Goal: Task Accomplishment & Management: Manage account settings

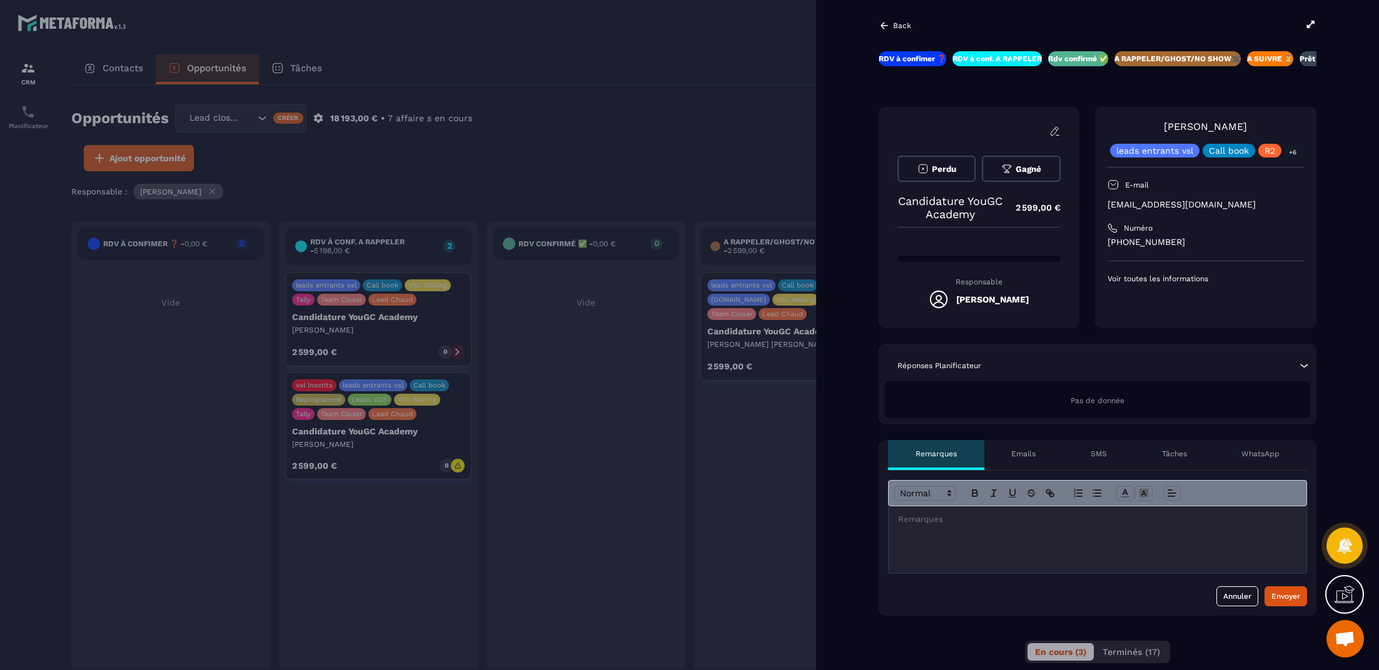
click at [1031, 168] on span "Gagné" at bounding box center [1029, 168] width 26 height 9
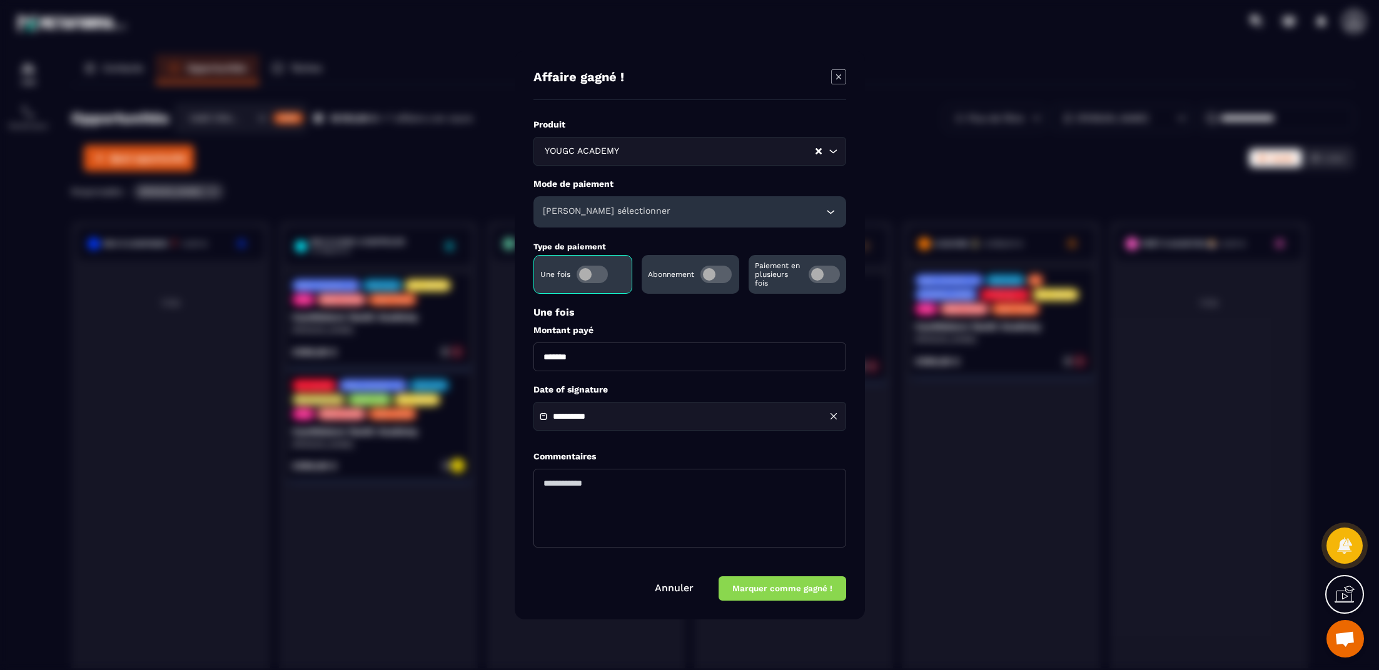
click at [723, 278] on span "Modal window" at bounding box center [715, 275] width 31 height 18
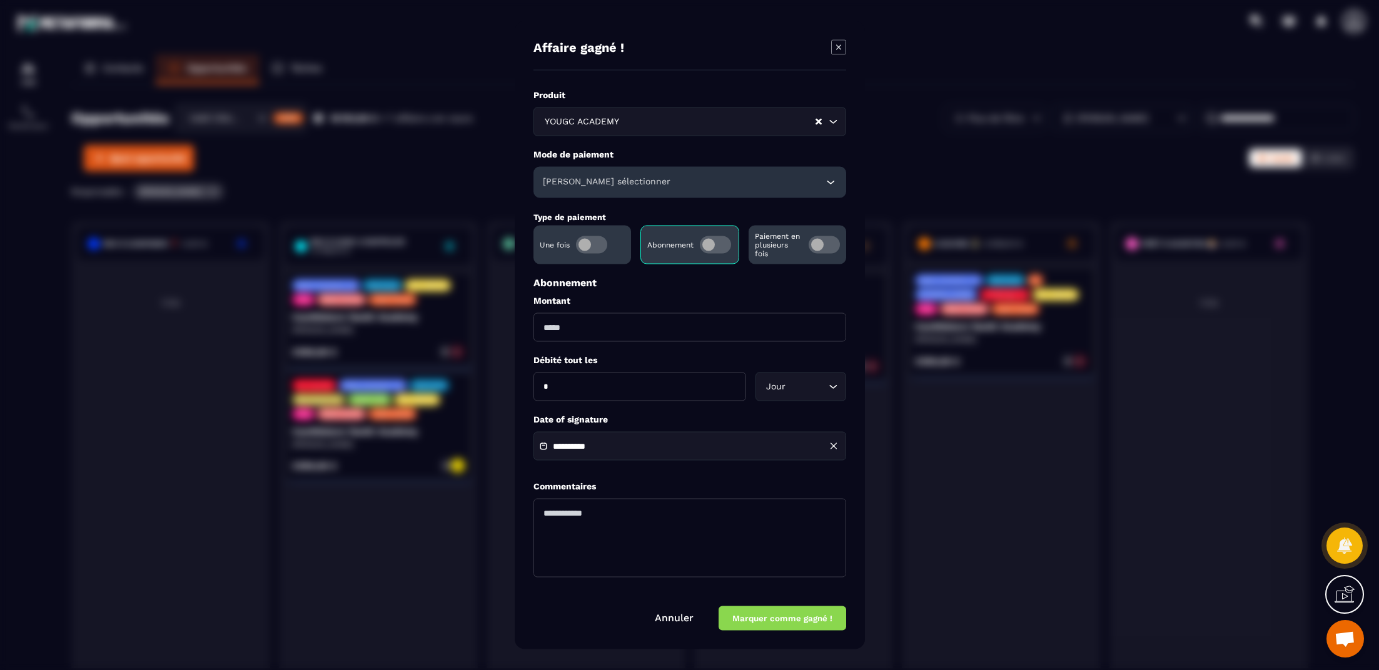
click at [598, 324] on input "Modal window" at bounding box center [689, 327] width 313 height 29
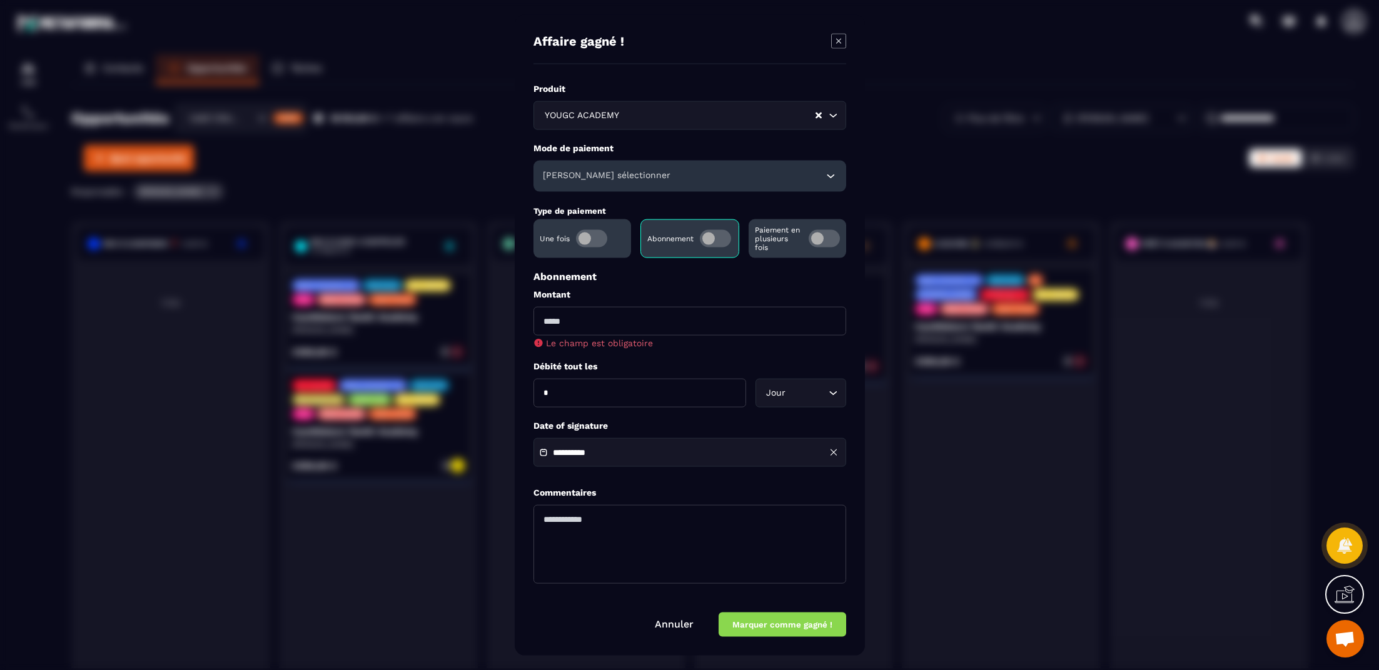
paste input "*******"
type input "*******"
click at [668, 393] on input "*" at bounding box center [639, 393] width 213 height 29
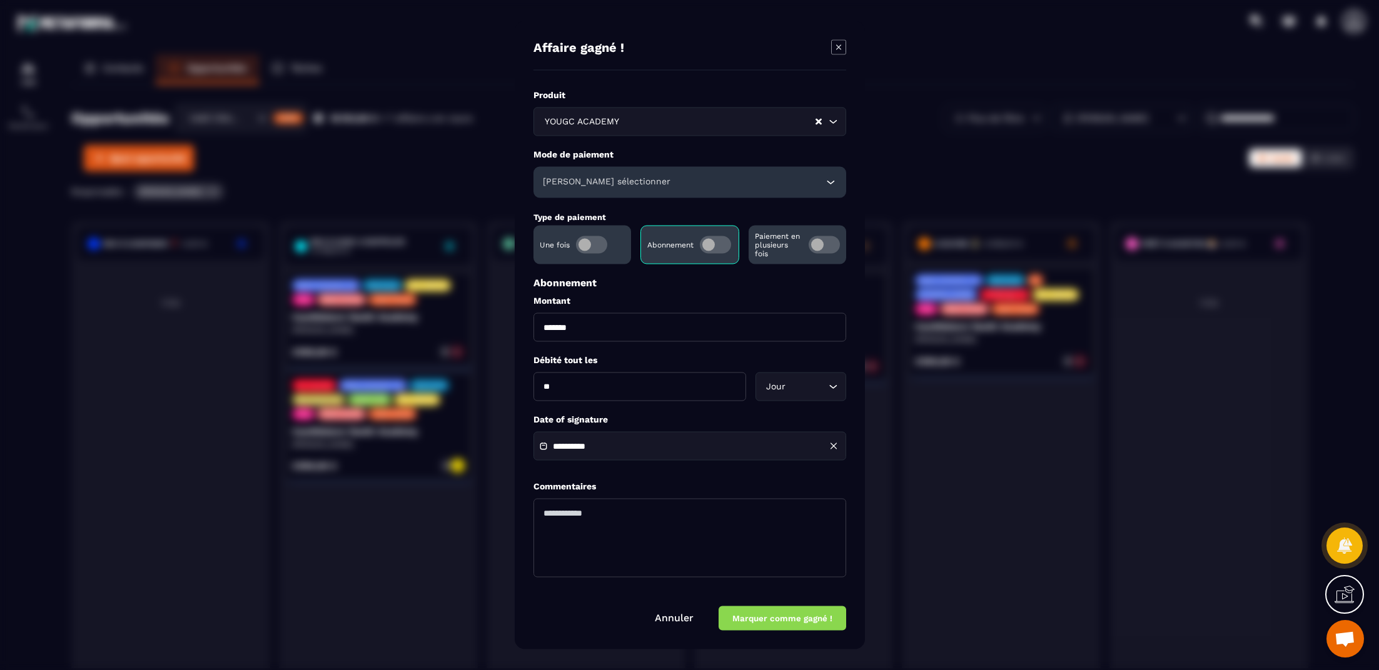
type input "**"
click at [680, 415] on label "Date of signature" at bounding box center [689, 420] width 313 height 12
click at [662, 530] on textarea "Modal window" at bounding box center [689, 538] width 313 height 79
type textarea "**********"
click at [807, 617] on button "Marquer comme gagné !" at bounding box center [782, 619] width 128 height 24
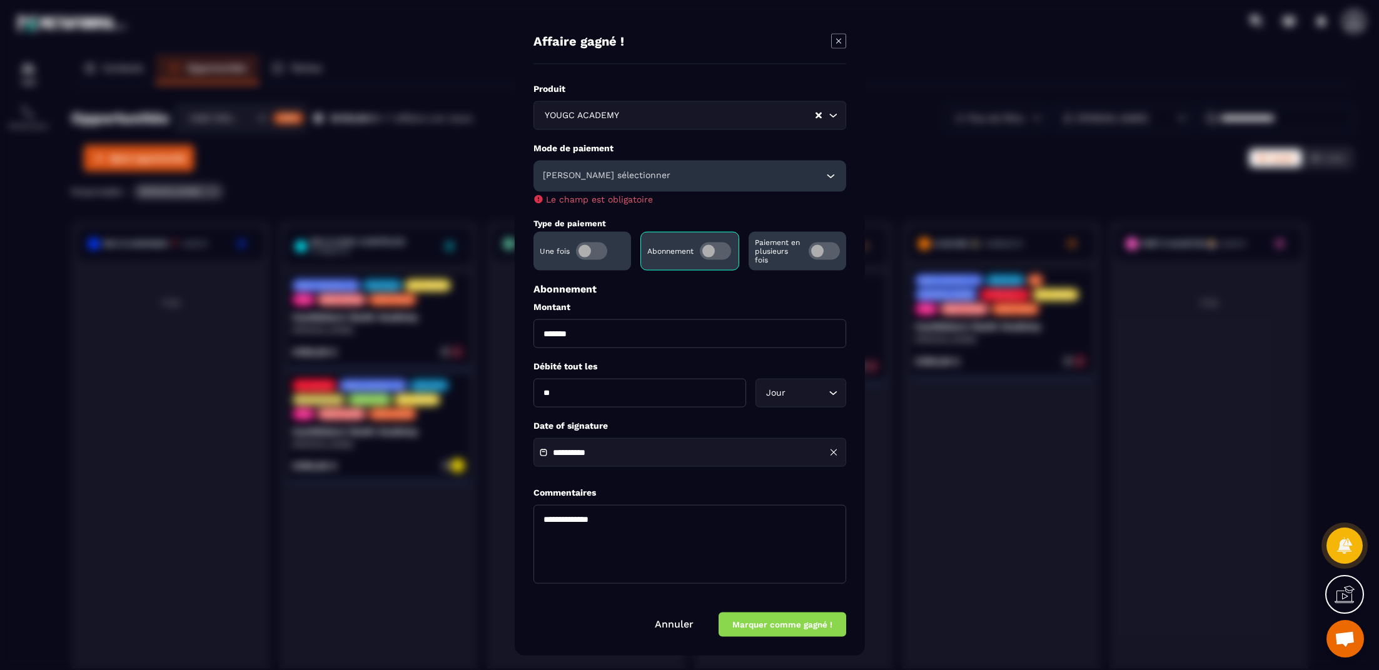
click at [660, 172] on div "[PERSON_NAME] sélectionner" at bounding box center [689, 176] width 313 height 31
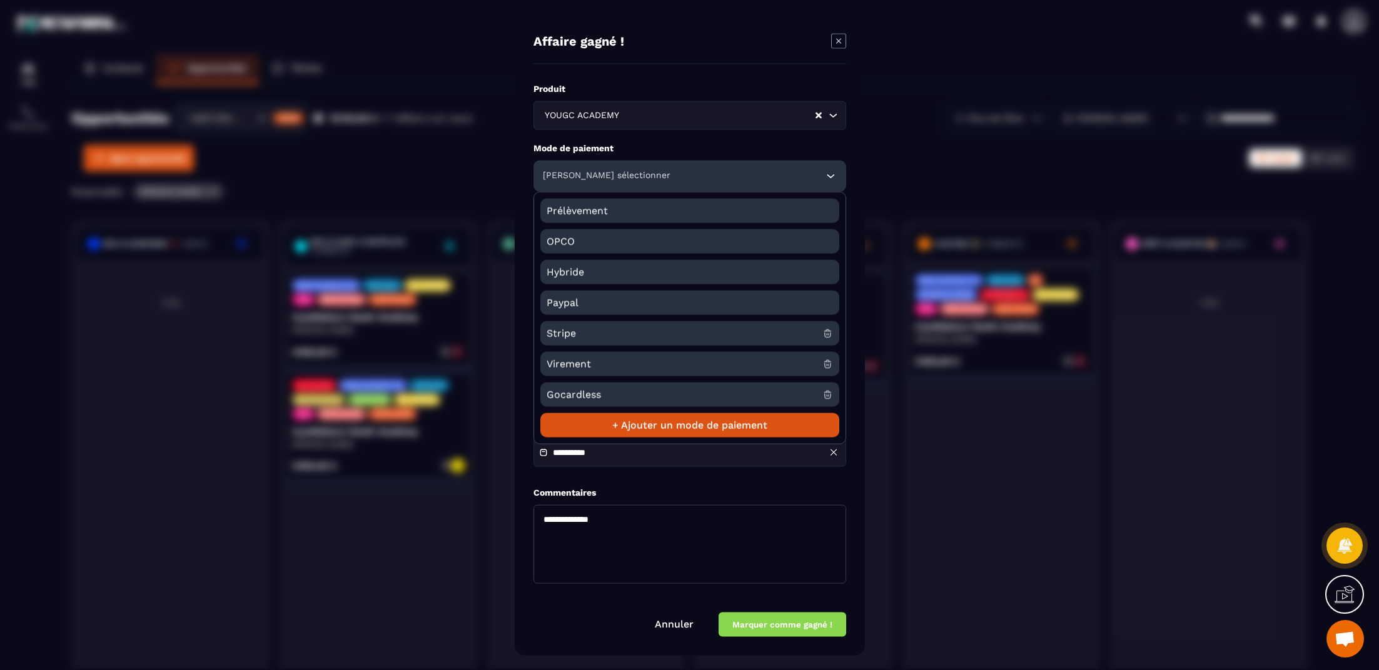
click at [643, 333] on span "Stripe" at bounding box center [685, 333] width 276 height 24
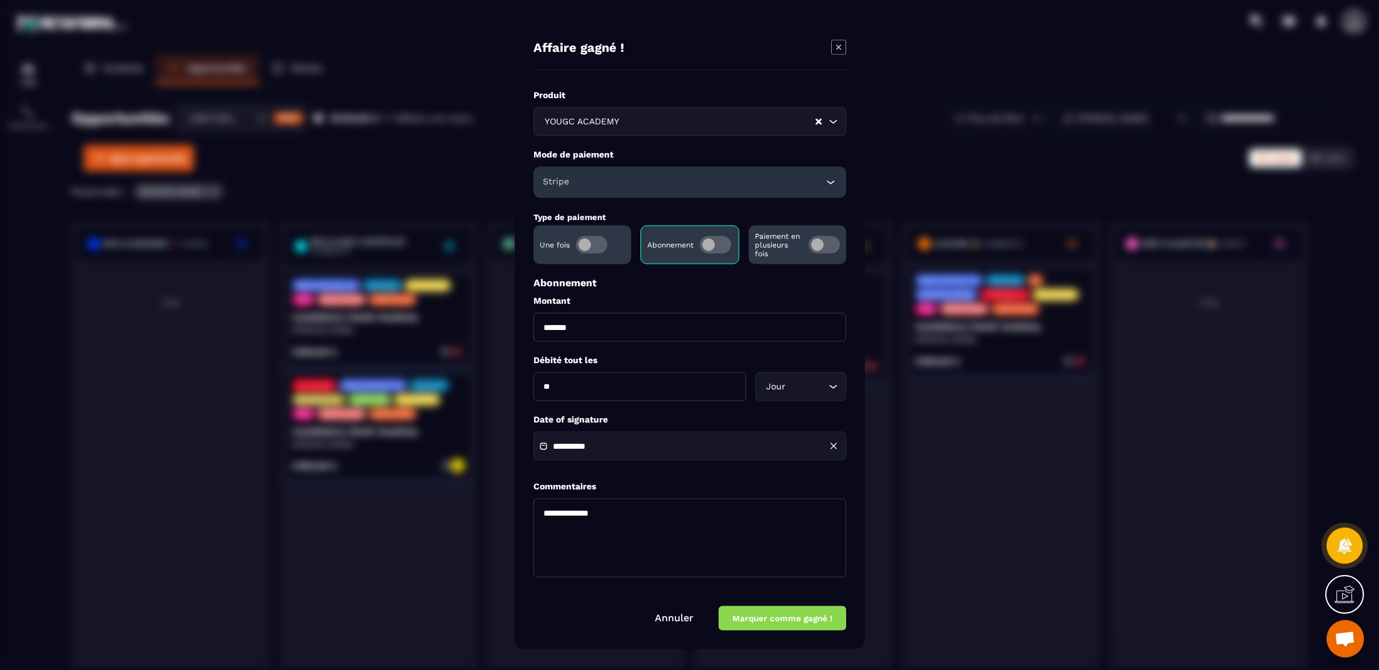
click at [809, 613] on button "Marquer comme gagné !" at bounding box center [782, 619] width 128 height 24
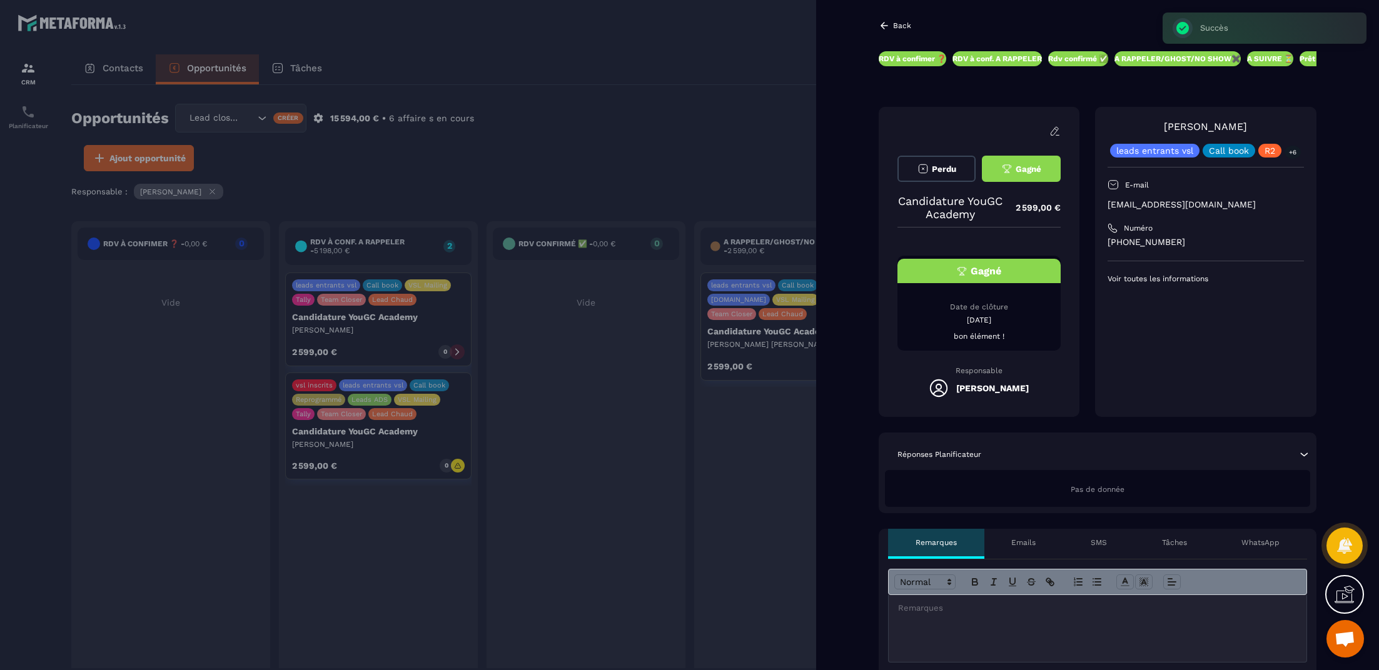
click at [736, 59] on div at bounding box center [689, 335] width 1379 height 670
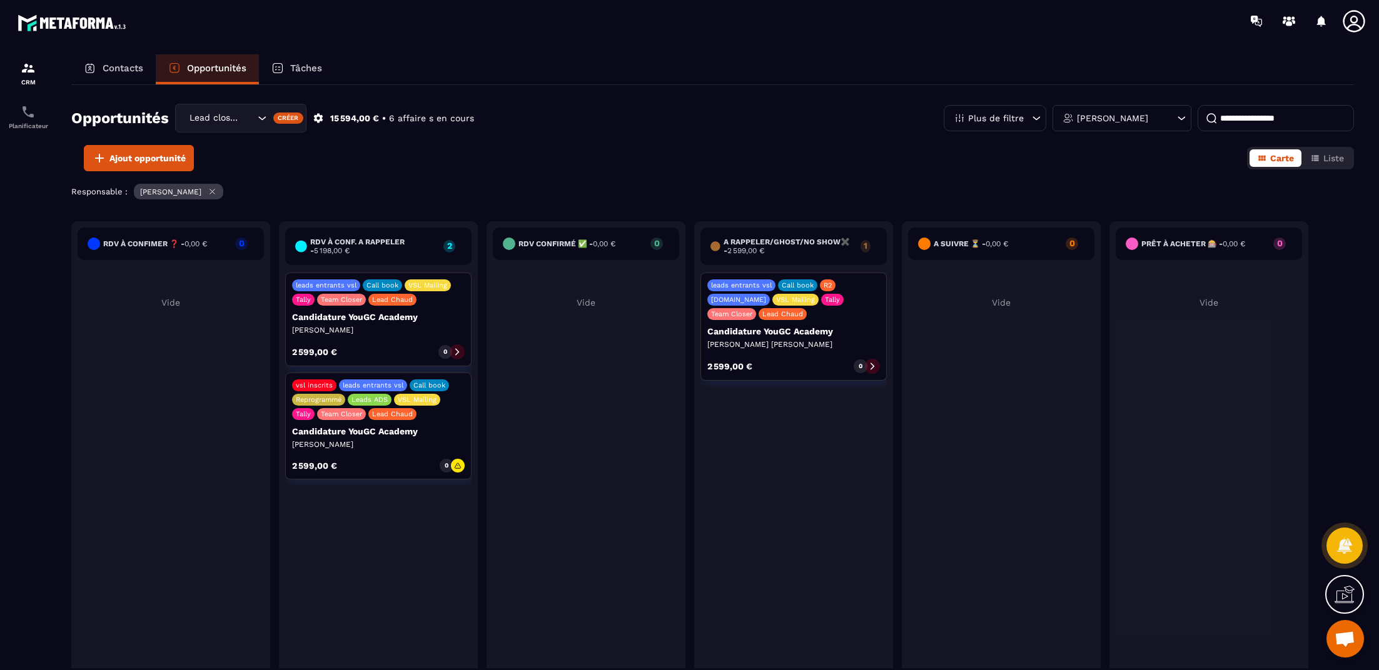
click at [1019, 117] on p "Plus de filtre" at bounding box center [996, 118] width 56 height 9
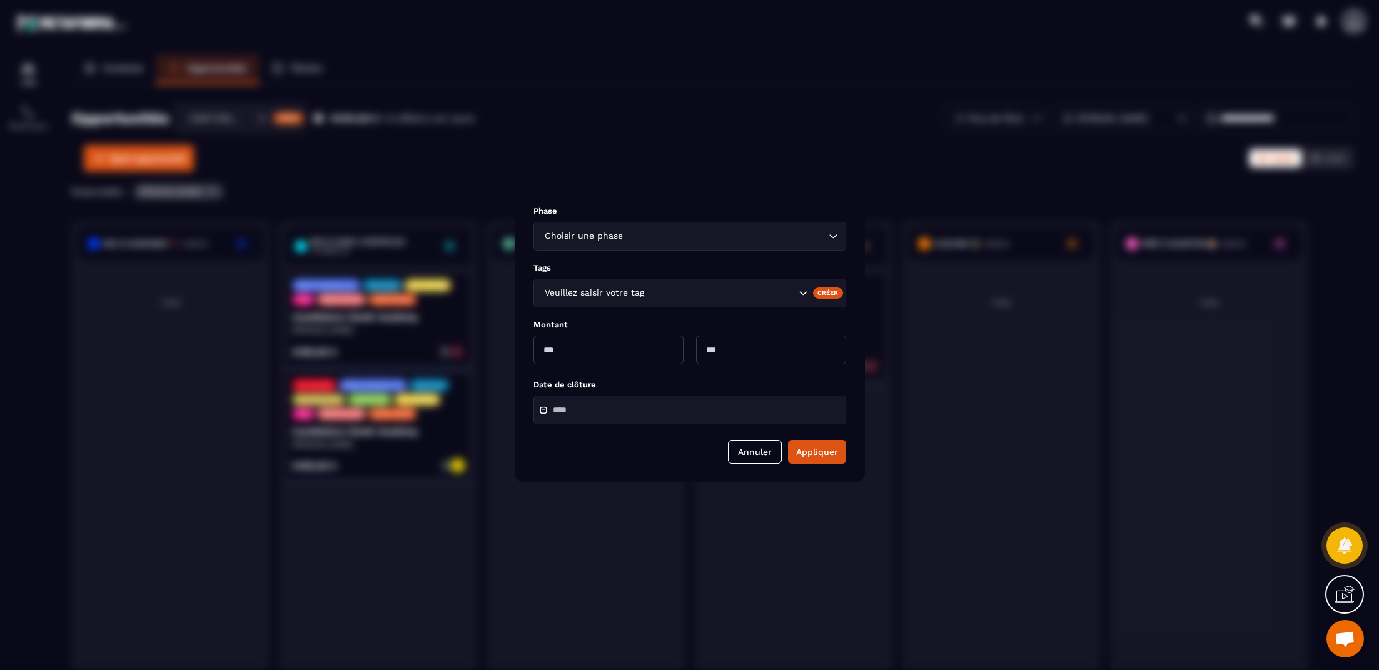
click at [1017, 119] on div "Modal window" at bounding box center [689, 335] width 1379 height 670
click at [823, 246] on div "Choisir une phase Loading..." at bounding box center [689, 236] width 313 height 29
click at [849, 89] on div "Modal window" at bounding box center [689, 335] width 1379 height 670
drag, startPoint x: 772, startPoint y: 460, endPoint x: 778, endPoint y: 455, distance: 7.5
click at [772, 455] on button "Annuler" at bounding box center [755, 452] width 54 height 24
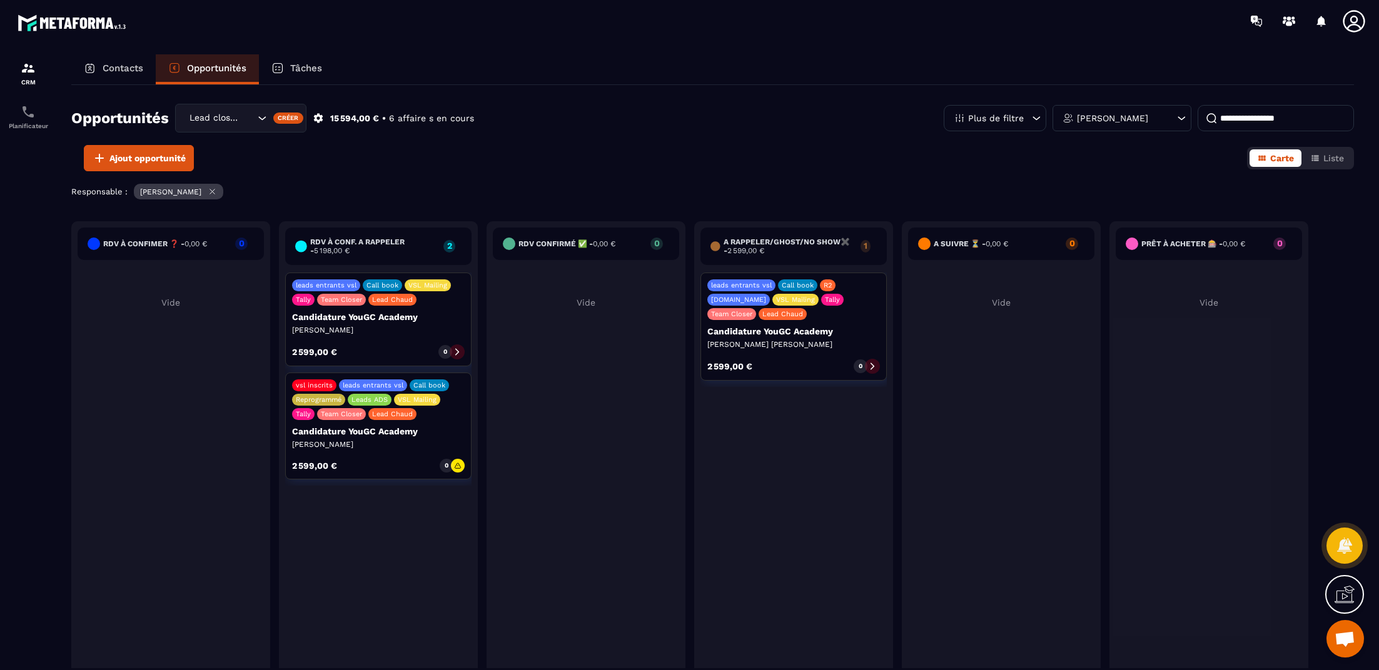
click at [126, 60] on div "Contacts" at bounding box center [113, 69] width 84 height 30
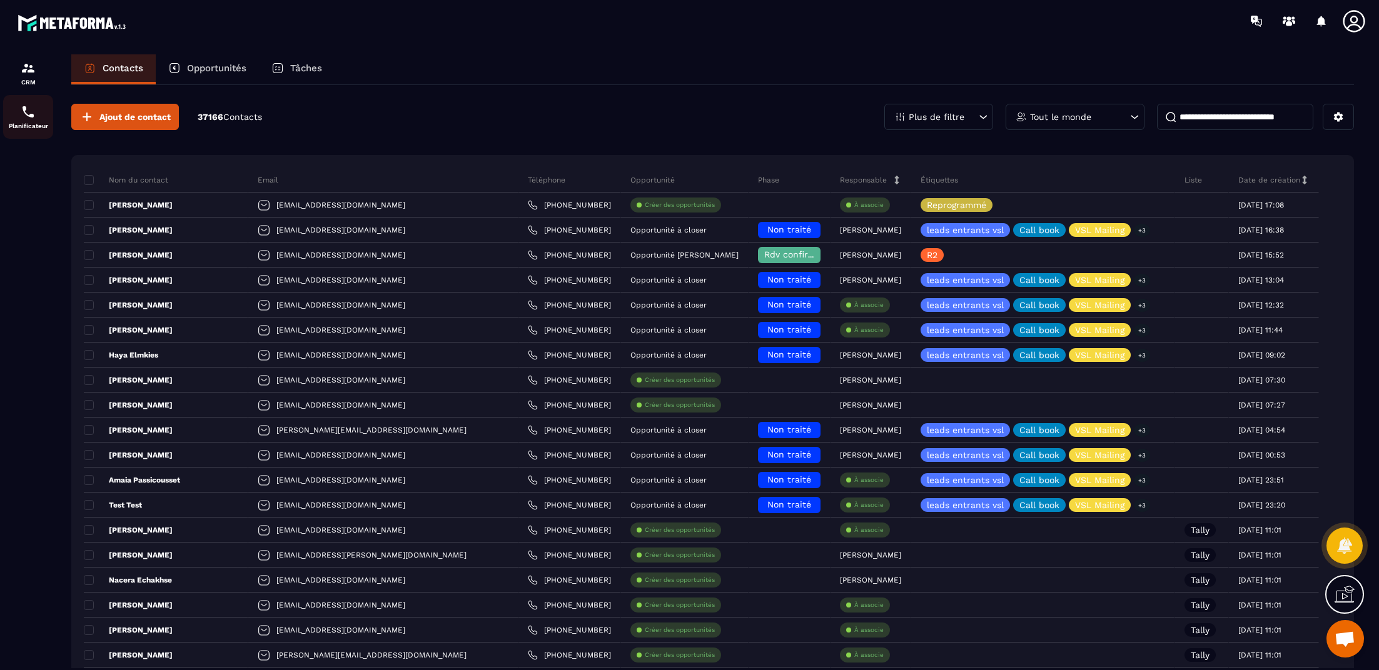
click at [18, 121] on div "Planificateur" at bounding box center [28, 116] width 50 height 25
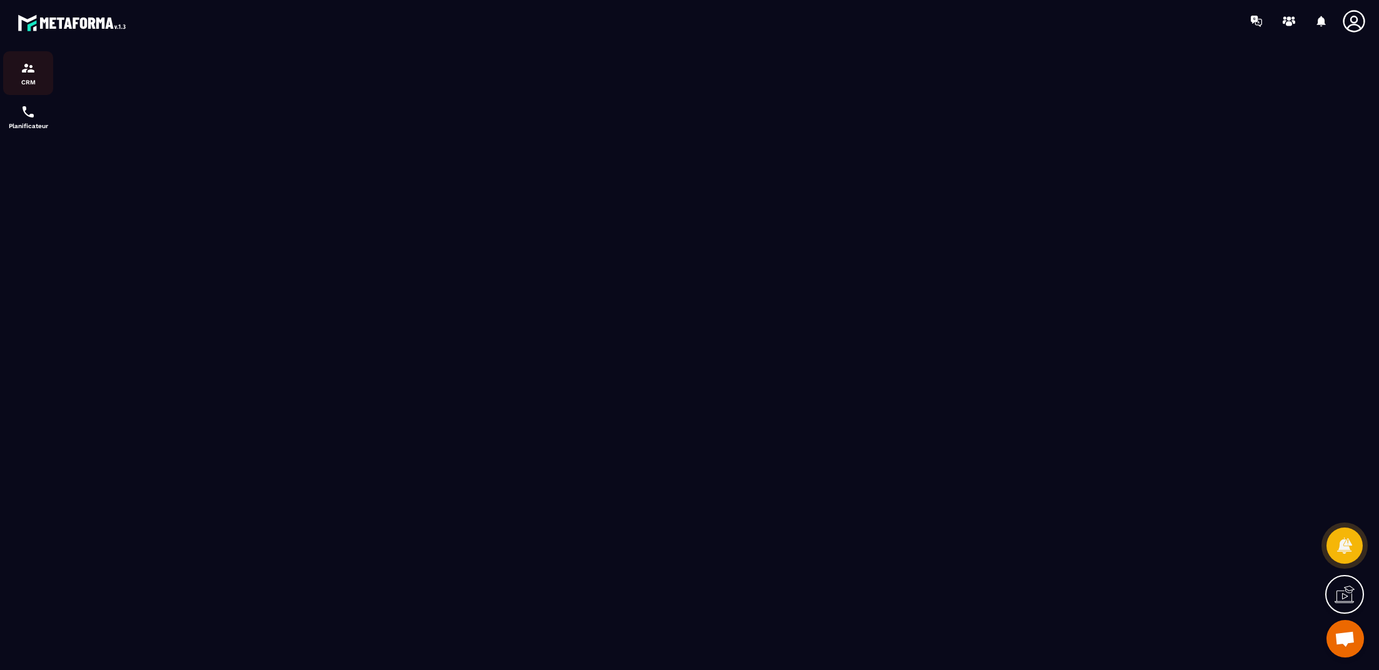
click at [29, 73] on img at bounding box center [28, 68] width 15 height 15
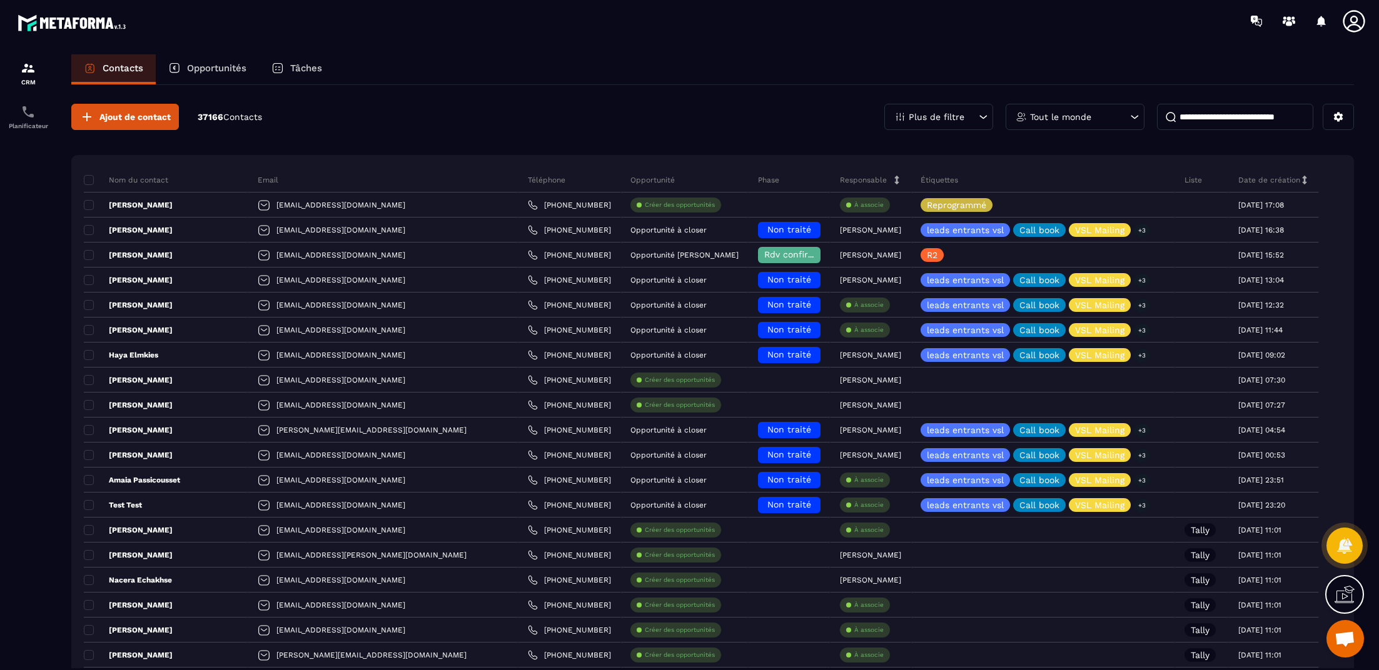
click at [323, 62] on div "Tâches" at bounding box center [297, 69] width 76 height 30
